Goal: Task Accomplishment & Management: Use online tool/utility

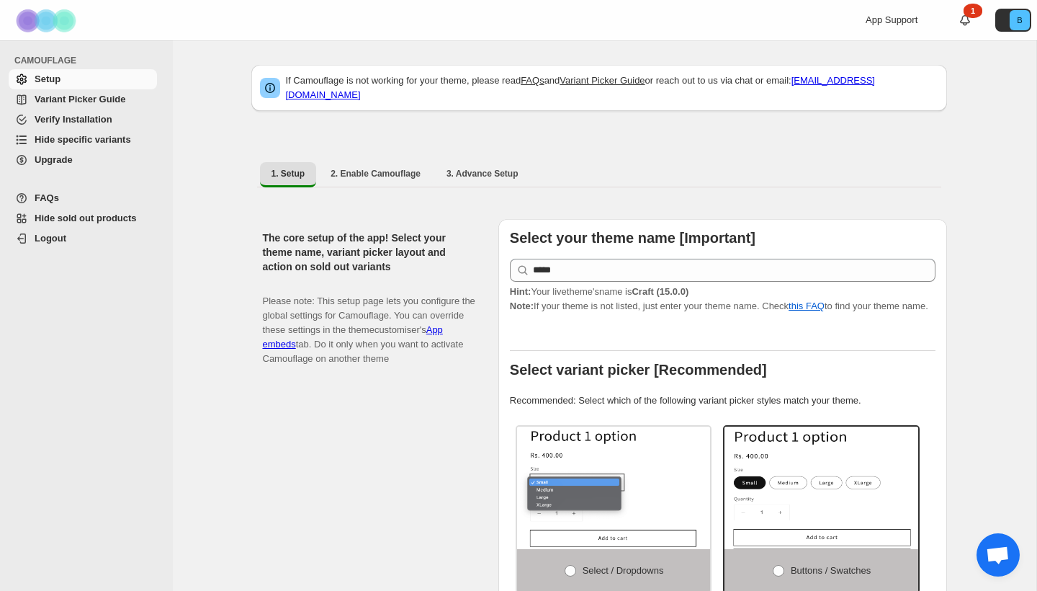
click at [115, 141] on span "Hide specific variants" at bounding box center [83, 139] width 97 height 11
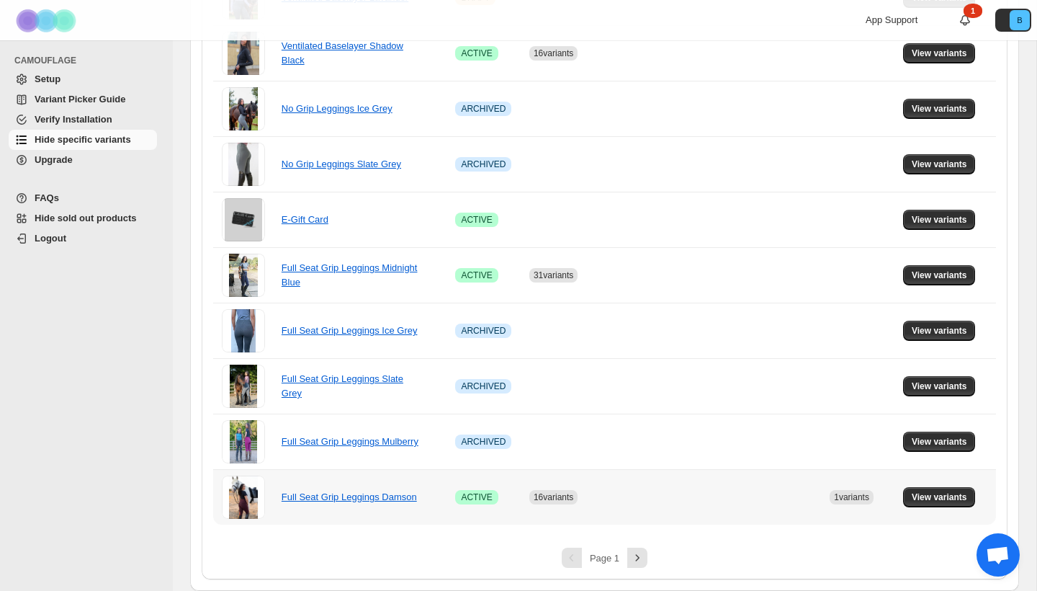
scroll to position [960, 0]
click at [632, 563] on icon "Next" at bounding box center [637, 557] width 14 height 14
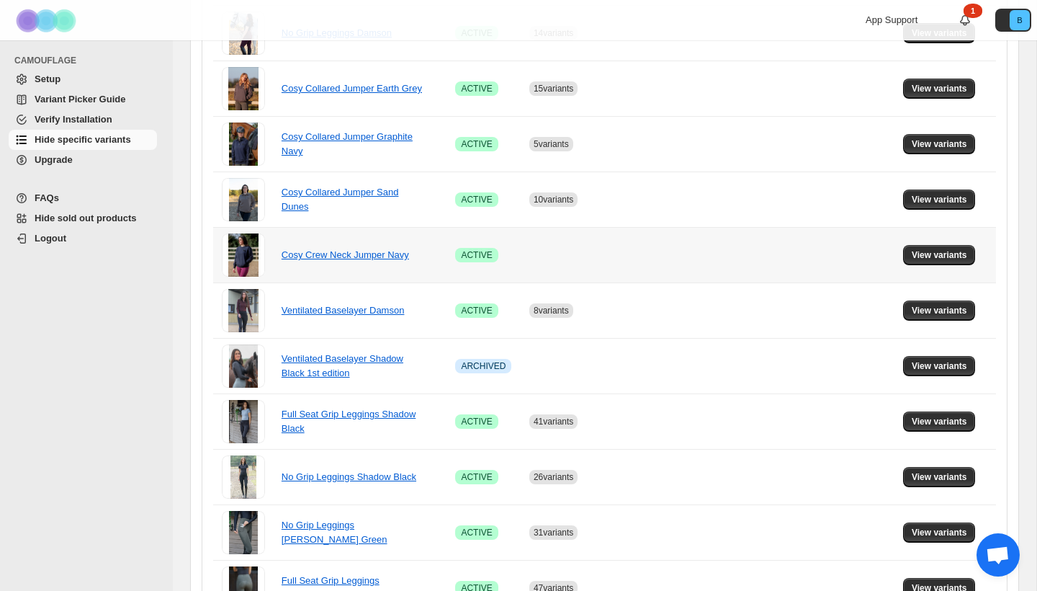
scroll to position [347, 0]
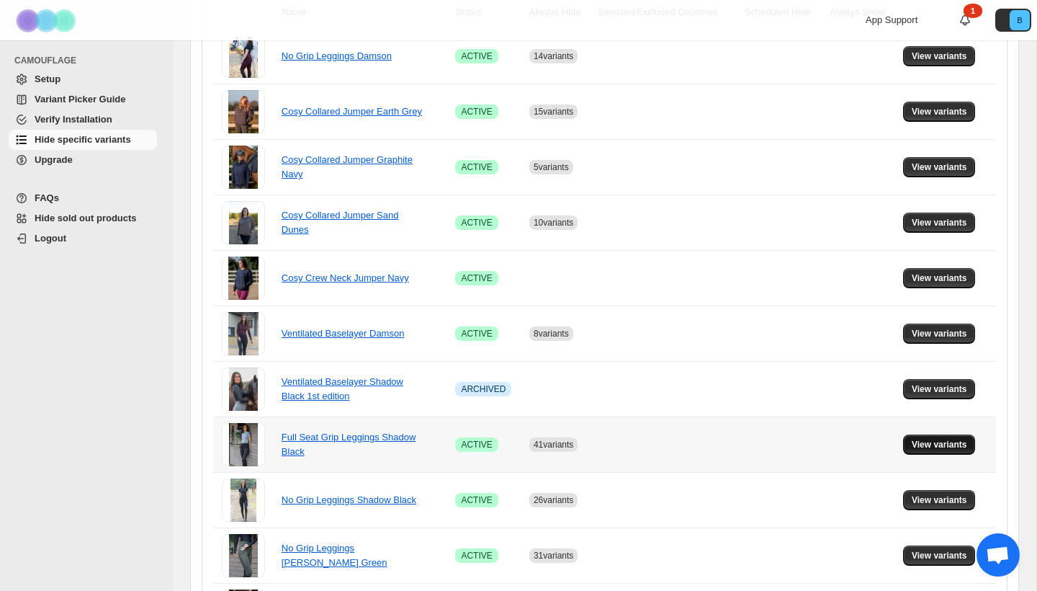
click at [924, 446] on span "View variants" at bounding box center [939, 445] width 55 height 12
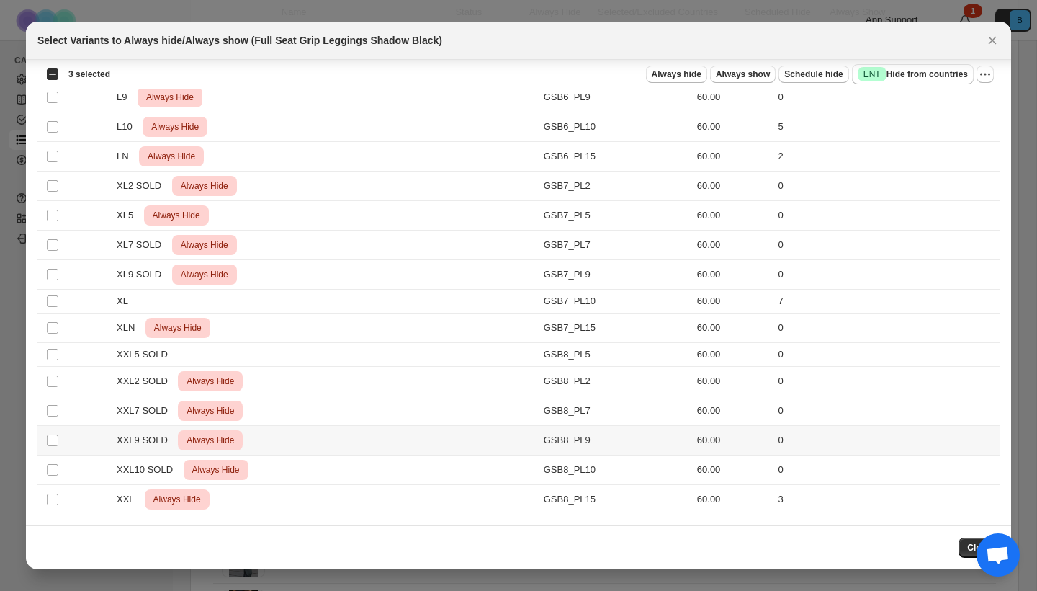
scroll to position [1013, 0]
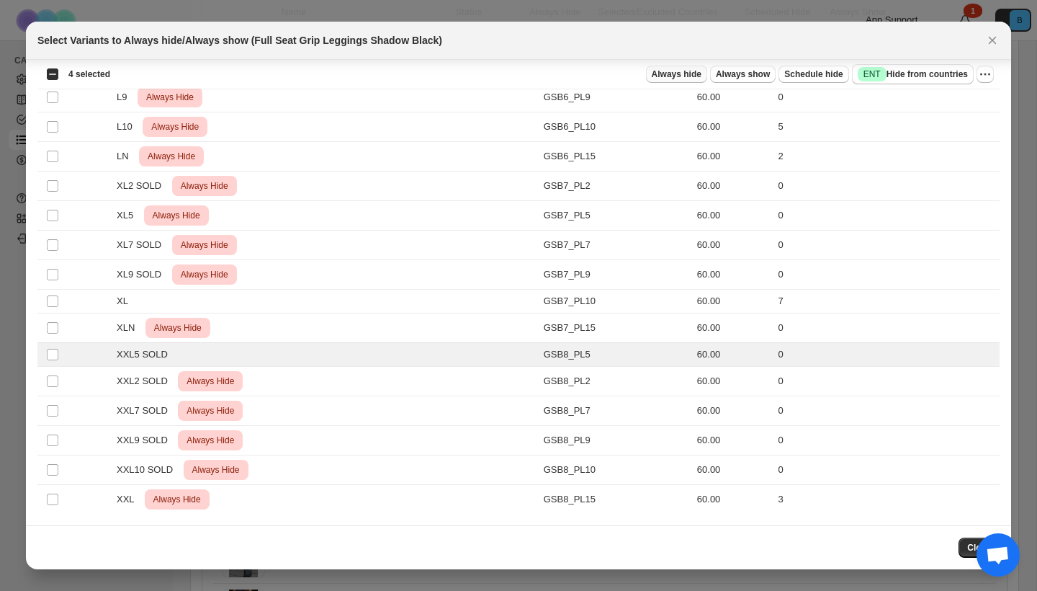
click at [673, 76] on span "Always hide" at bounding box center [677, 74] width 50 height 12
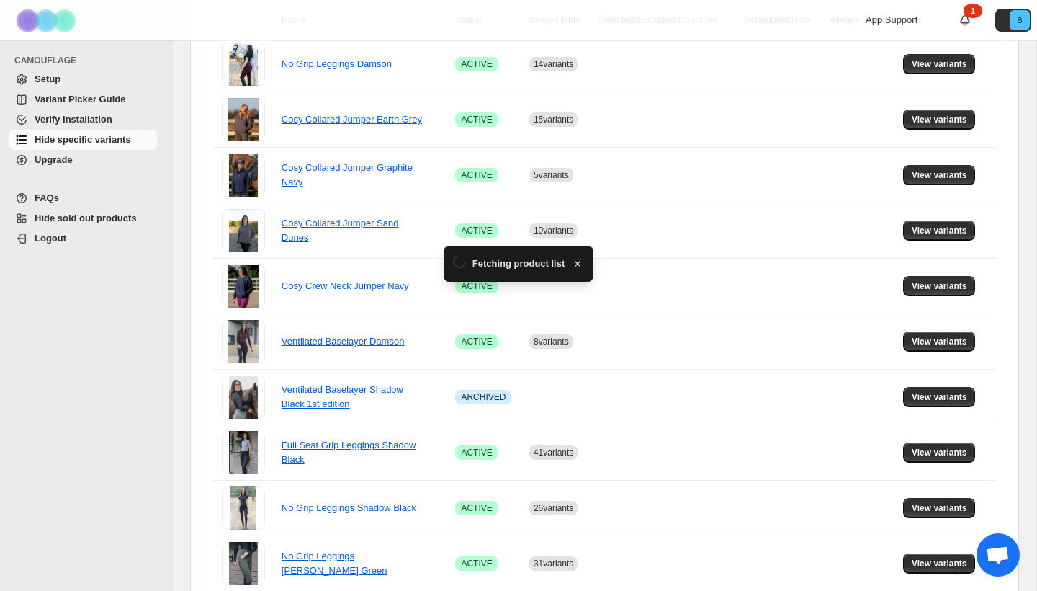
scroll to position [347, 0]
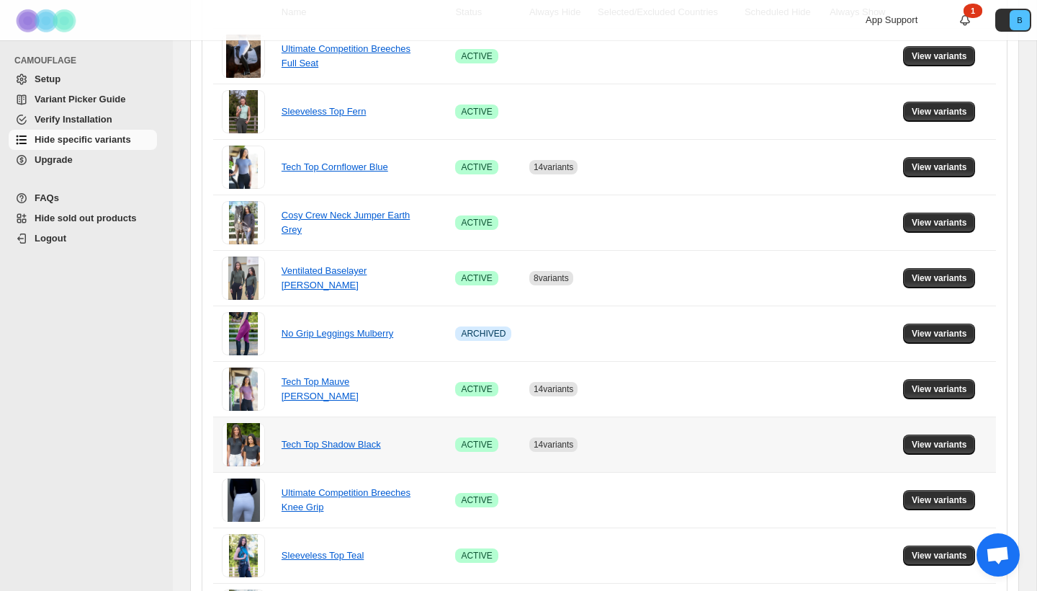
click at [955, 444] on span "View variants" at bounding box center [939, 445] width 55 height 12
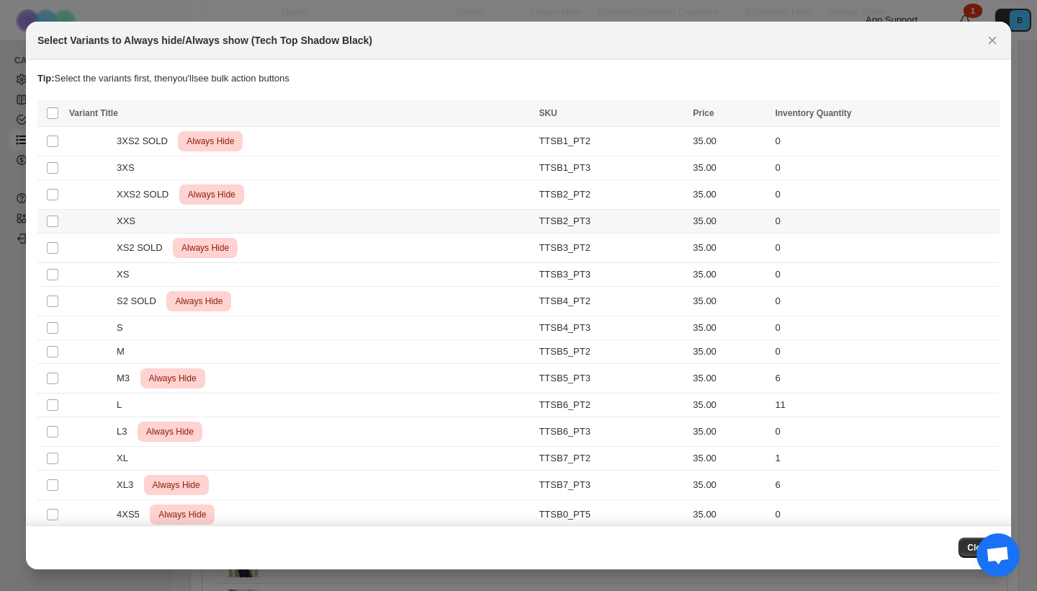
scroll to position [0, 0]
click at [993, 42] on icon "Close" at bounding box center [992, 40] width 14 height 14
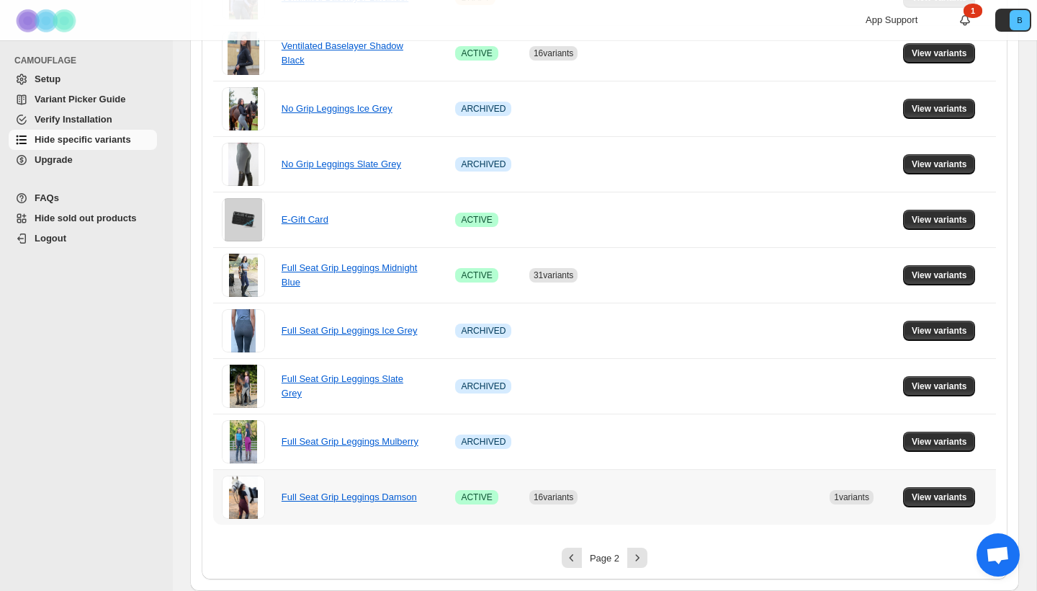
scroll to position [960, 0]
click at [641, 555] on icon "Next" at bounding box center [637, 557] width 14 height 14
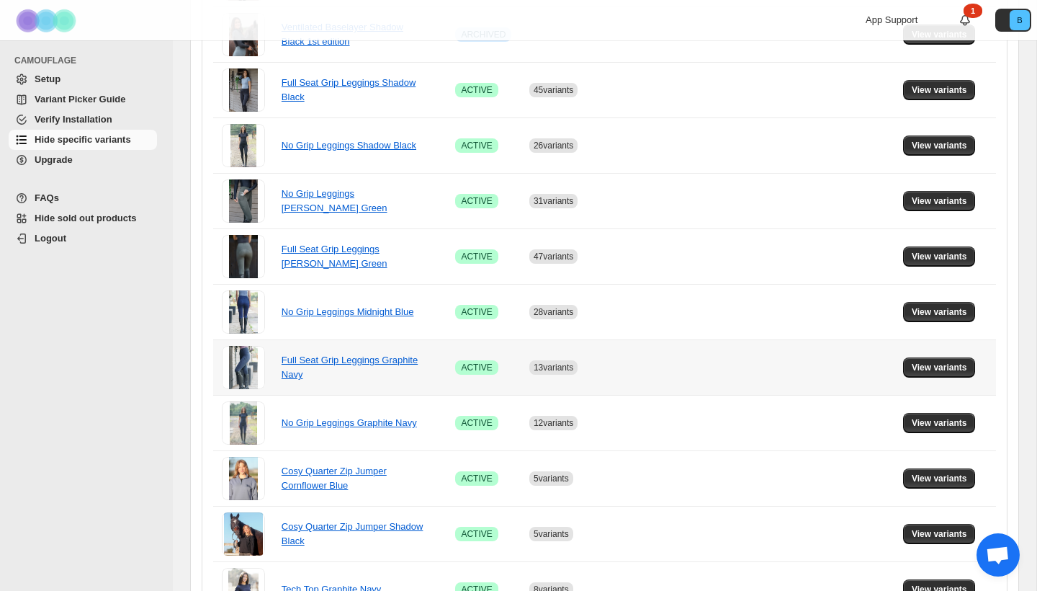
scroll to position [700, 0]
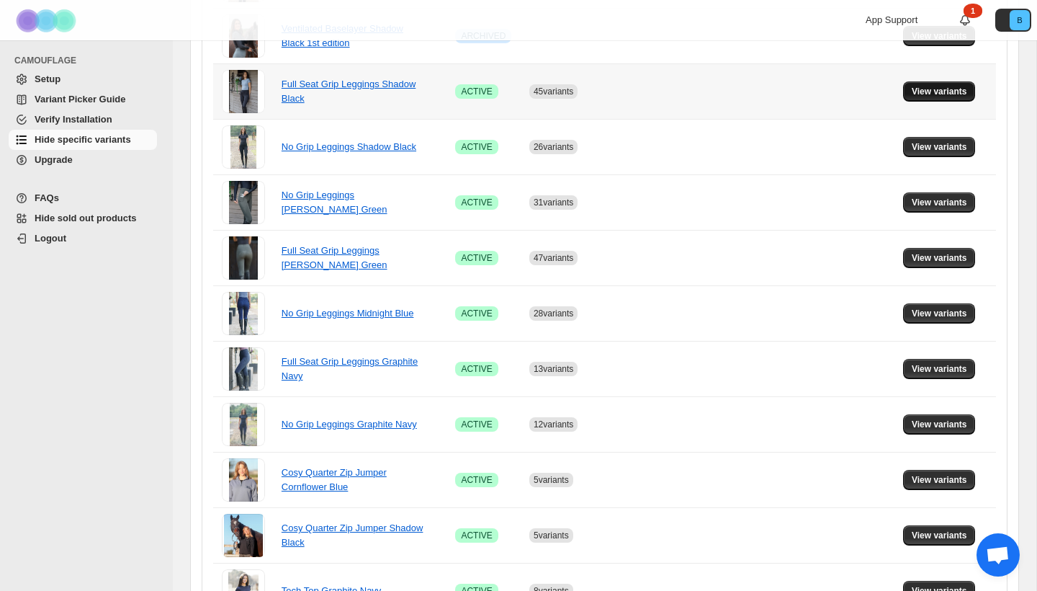
click at [932, 95] on span "View variants" at bounding box center [939, 92] width 55 height 12
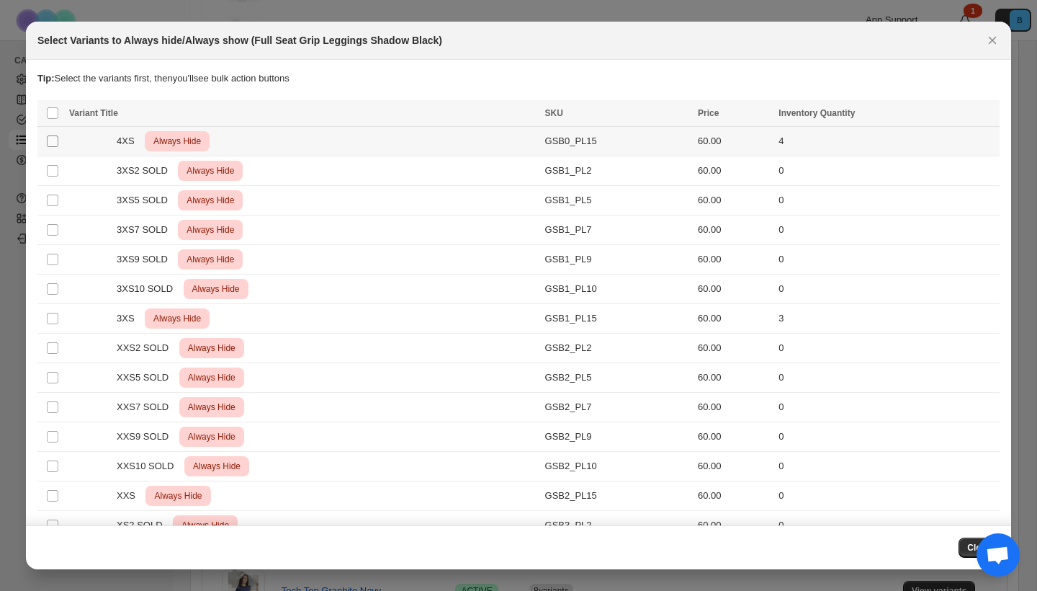
click at [53, 147] on span ":r39:" at bounding box center [52, 141] width 13 height 13
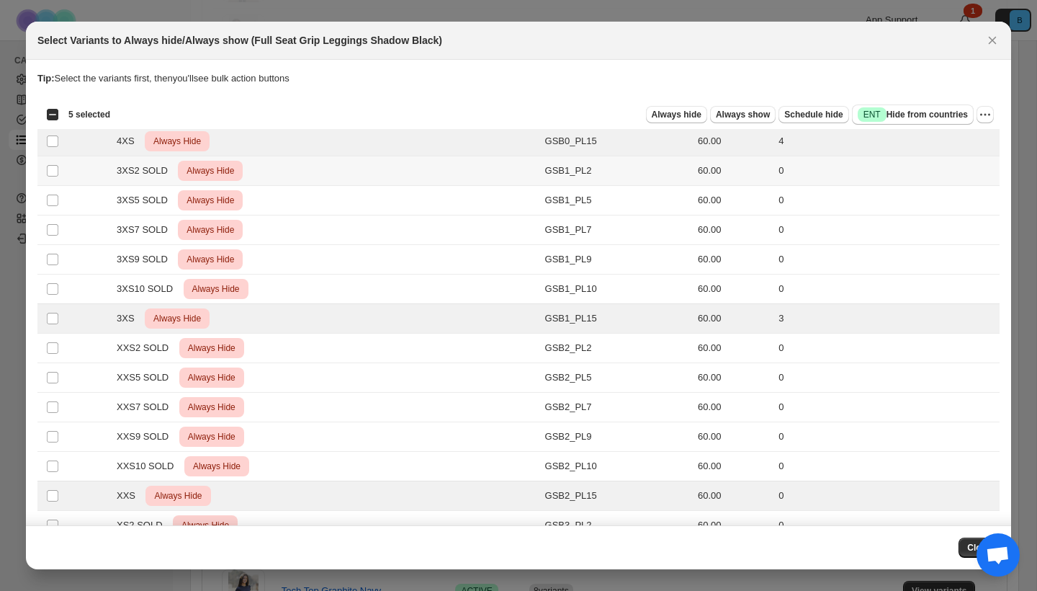
scroll to position [0, 0]
click at [988, 115] on icon "More actions" at bounding box center [985, 114] width 14 height 14
click at [929, 148] on span "Undo always hide" at bounding box center [918, 143] width 74 height 11
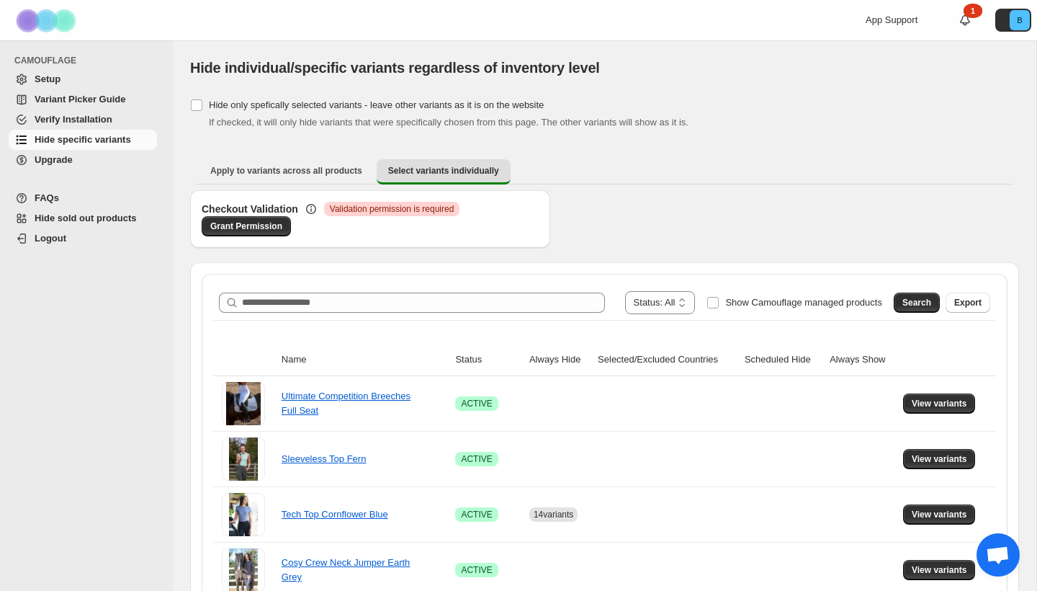
scroll to position [32, 0]
